Goal: Information Seeking & Learning: Learn about a topic

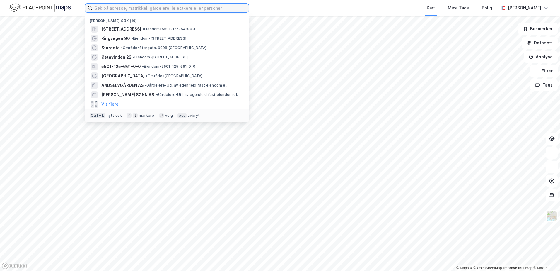
click at [138, 7] on input at bounding box center [170, 8] width 156 height 9
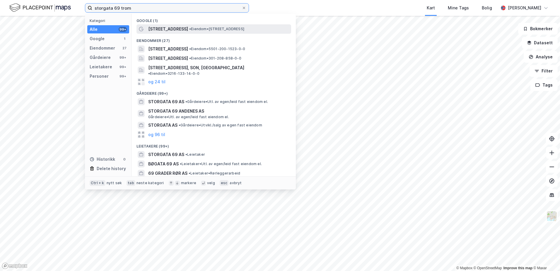
type input "storgata 69 trom"
click at [157, 30] on span "[STREET_ADDRESS]" at bounding box center [168, 28] width 40 height 7
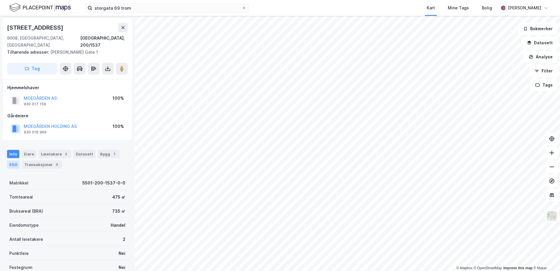
click at [16, 160] on div "ESG" at bounding box center [13, 164] width 13 height 8
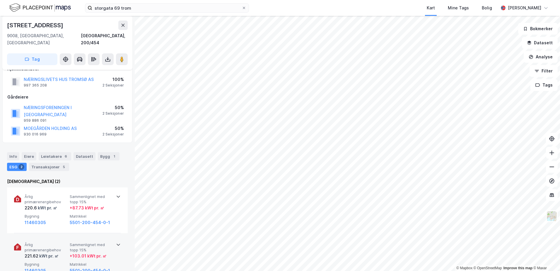
scroll to position [1, 0]
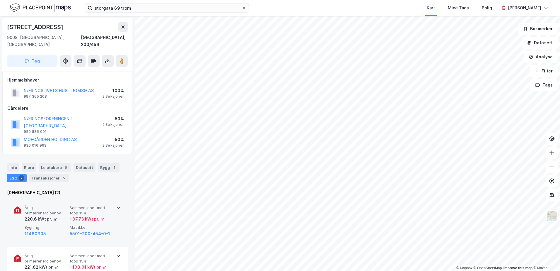
click at [33, 207] on span "Årlig primærenergibehov" at bounding box center [46, 210] width 43 height 10
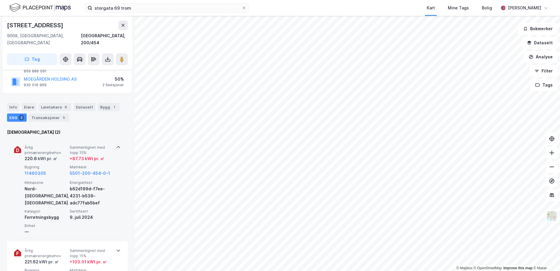
scroll to position [89, 0]
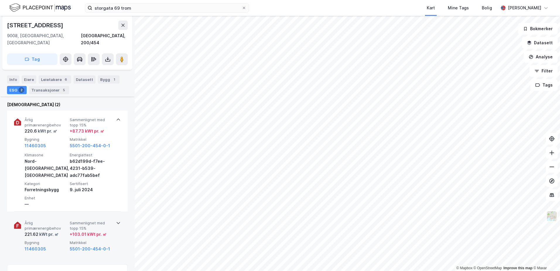
click at [37, 220] on span "Årlig primærenergibehov" at bounding box center [46, 225] width 43 height 10
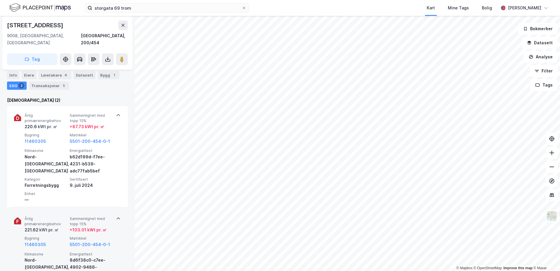
scroll to position [59, 0]
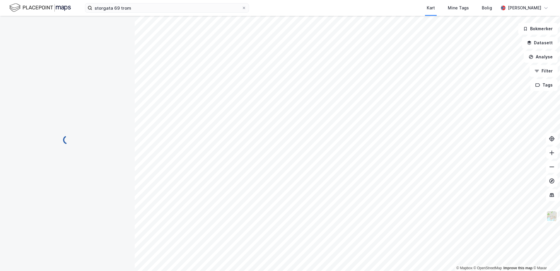
scroll to position [59, 0]
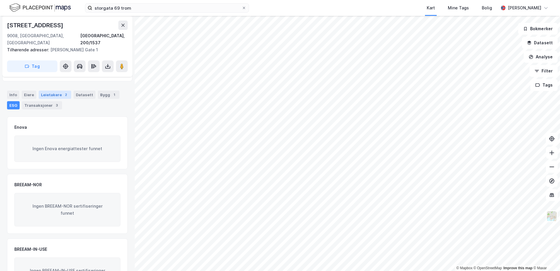
click at [45, 91] on div "Leietakere 2" at bounding box center [55, 95] width 33 height 8
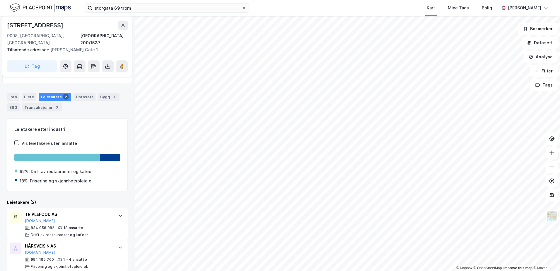
scroll to position [58, 0]
click at [31, 218] on button "[DOMAIN_NAME]" at bounding box center [40, 220] width 30 height 5
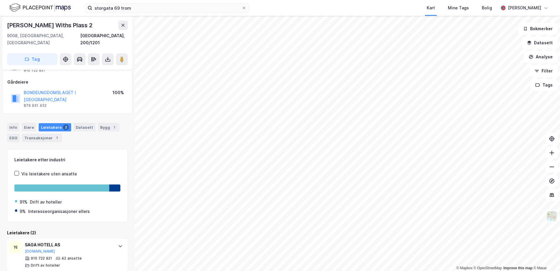
scroll to position [58, 0]
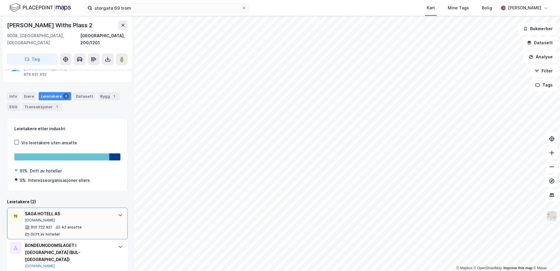
click at [33, 218] on button "[DOMAIN_NAME]" at bounding box center [40, 220] width 30 height 5
click at [30, 92] on div "Eiere" at bounding box center [29, 96] width 15 height 8
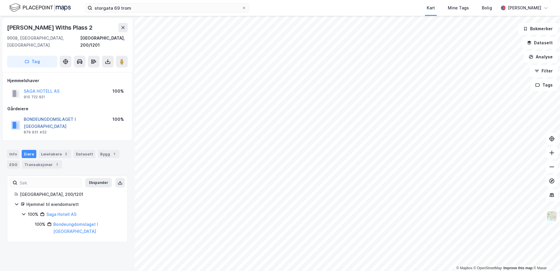
click at [0, 0] on button "BONDEUNGDOMSLAGET I [GEOGRAPHIC_DATA]" at bounding box center [0, 0] width 0 height 0
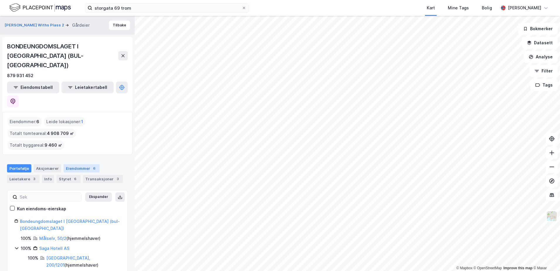
click at [68, 164] on div "Eiendommer 6" at bounding box center [82, 168] width 36 height 8
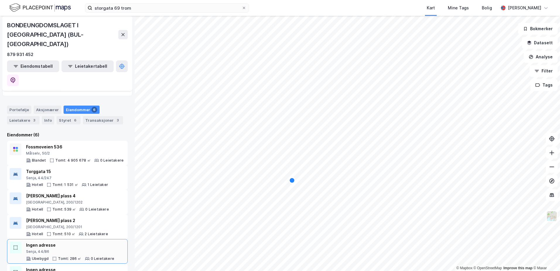
scroll to position [60, 0]
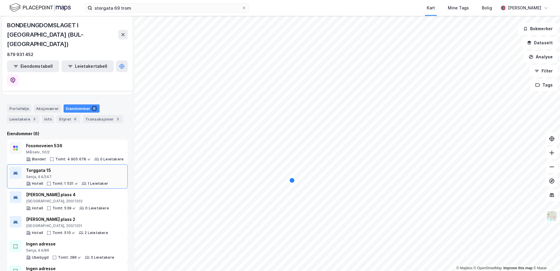
click at [47, 167] on div "Torggata 15" at bounding box center [67, 170] width 82 height 7
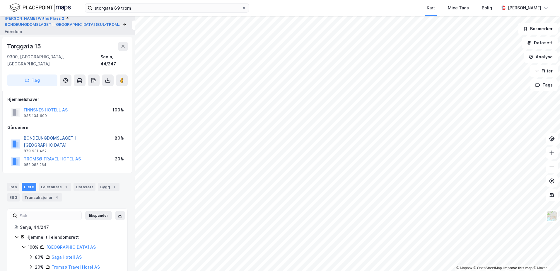
click at [0, 0] on button "BONDEUNGDOMSLAGET I [GEOGRAPHIC_DATA]" at bounding box center [0, 0] width 0 height 0
